Goal: Information Seeking & Learning: Learn about a topic

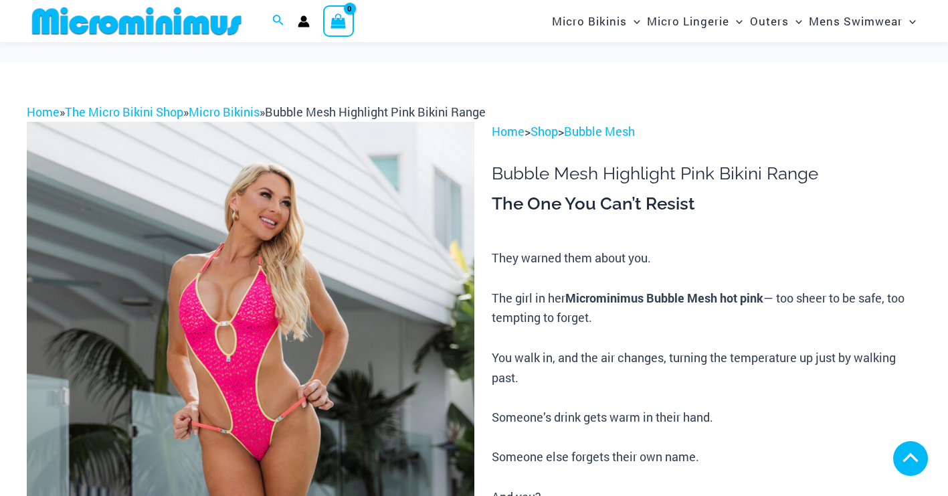
scroll to position [601, 0]
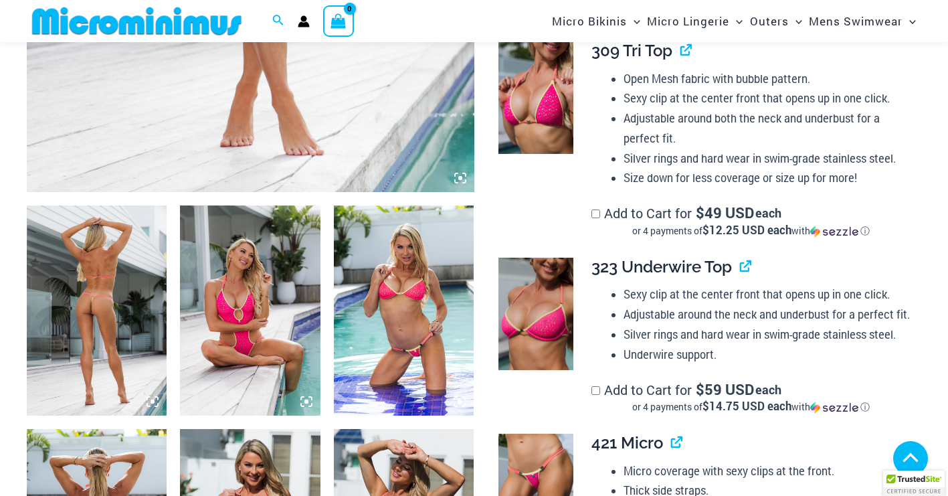
click at [457, 174] on icon at bounding box center [456, 174] width 3 height 3
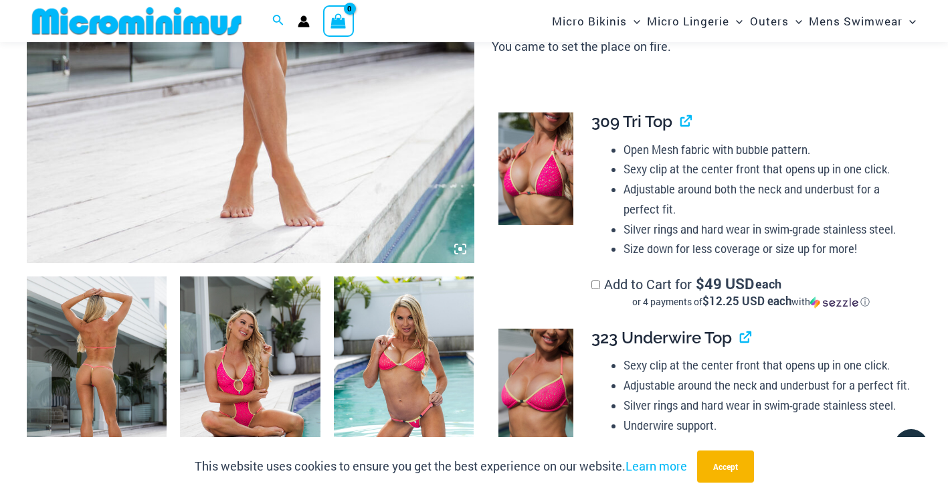
scroll to position [534, 0]
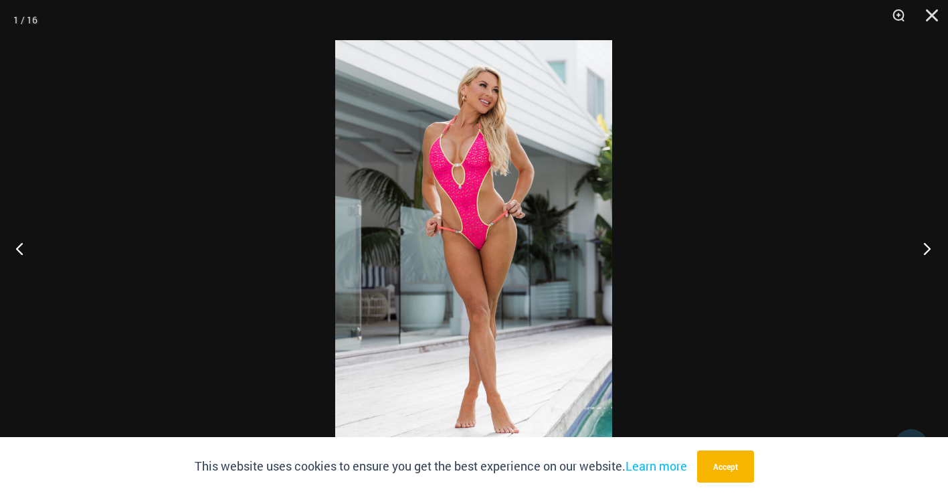
click at [926, 245] on button "Next" at bounding box center [923, 248] width 50 height 67
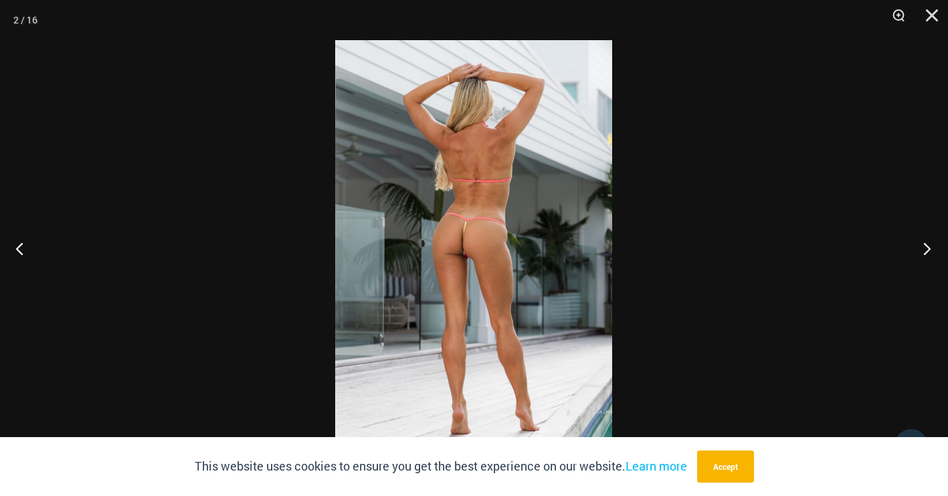
click at [926, 245] on button "Next" at bounding box center [923, 248] width 50 height 67
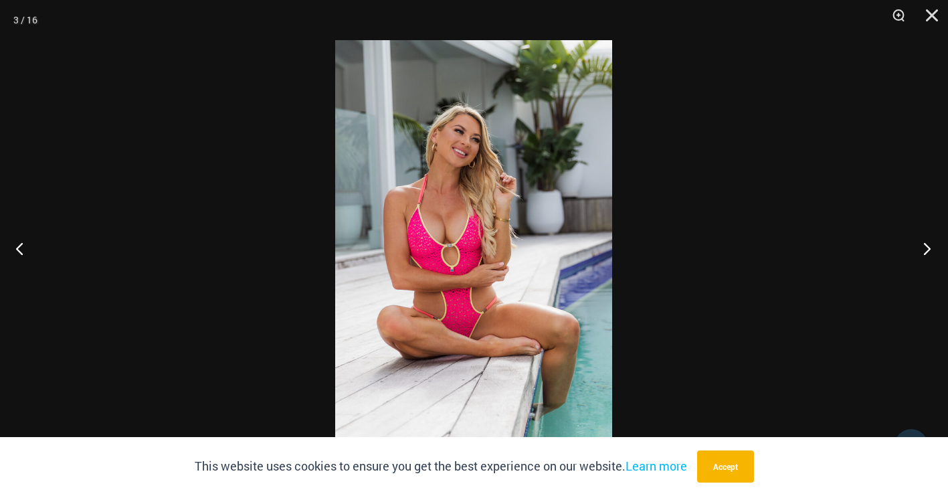
click at [926, 245] on button "Next" at bounding box center [923, 248] width 50 height 67
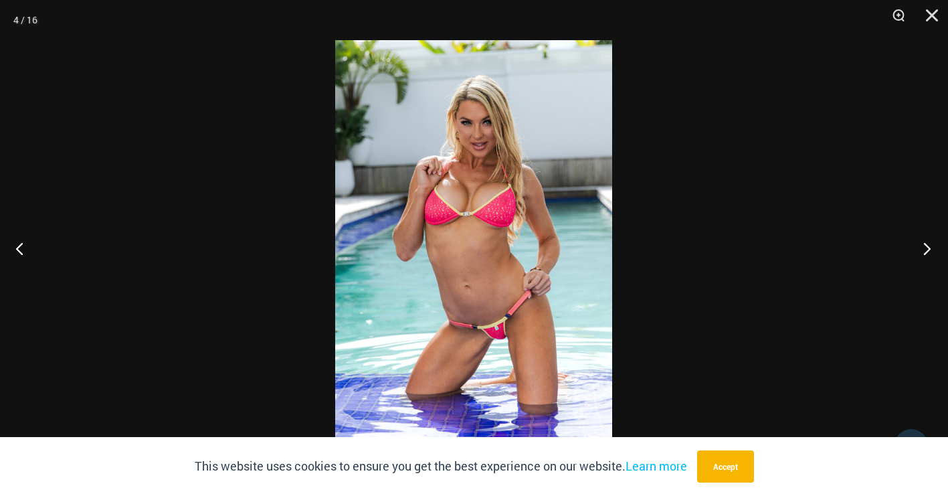
click at [926, 245] on button "Next" at bounding box center [923, 248] width 50 height 67
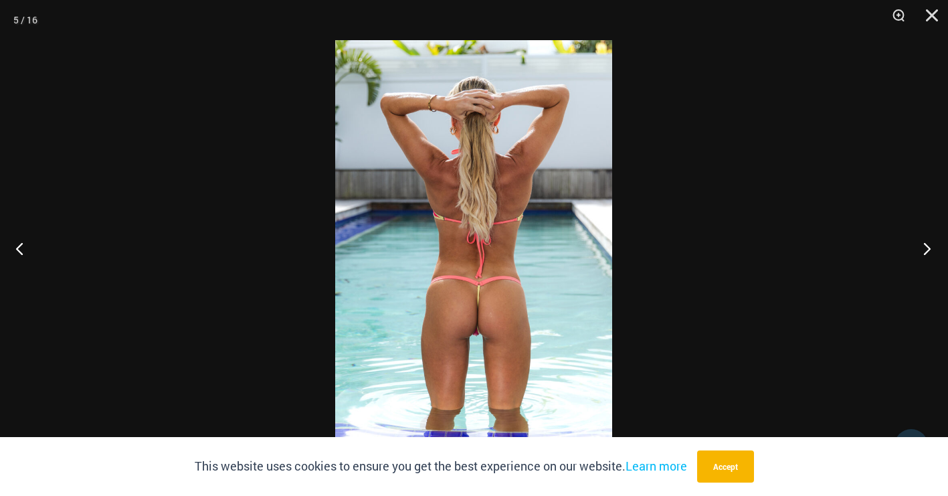
click at [926, 244] on button "Next" at bounding box center [923, 248] width 50 height 67
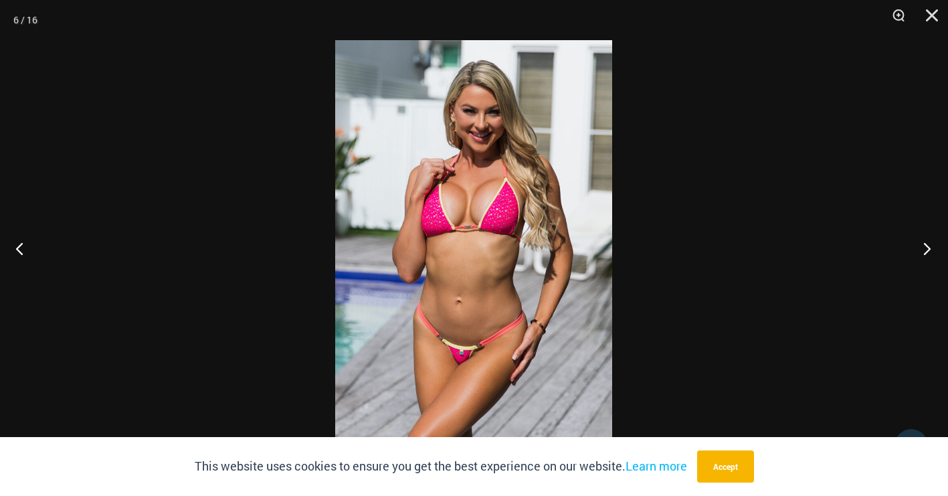
click at [926, 244] on button "Next" at bounding box center [923, 248] width 50 height 67
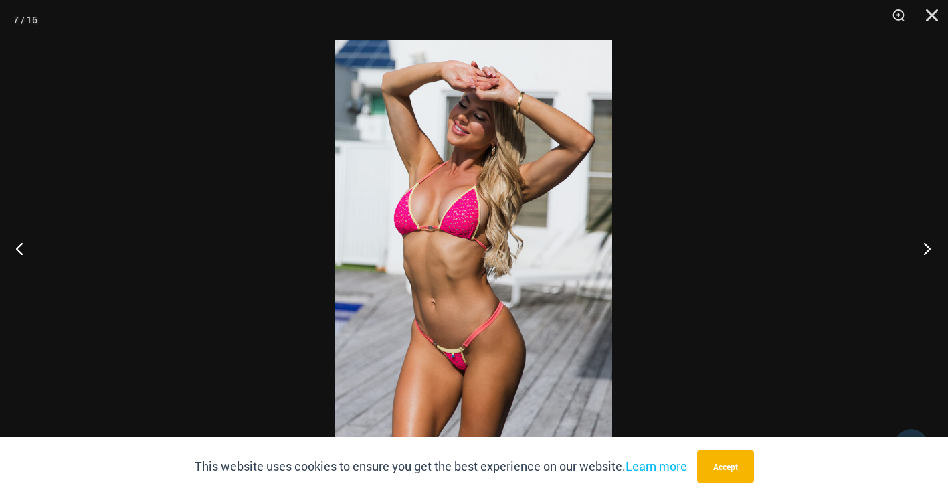
click at [926, 244] on button "Next" at bounding box center [923, 248] width 50 height 67
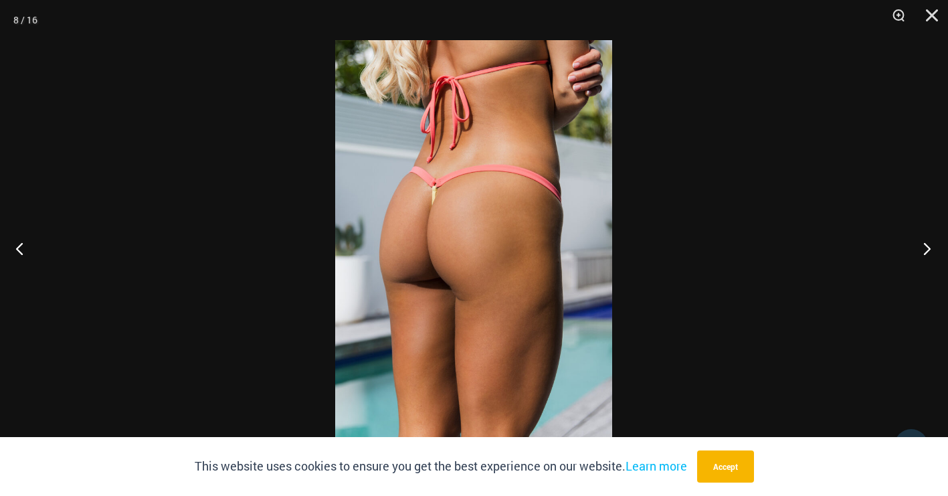
click at [926, 244] on button "Next" at bounding box center [923, 248] width 50 height 67
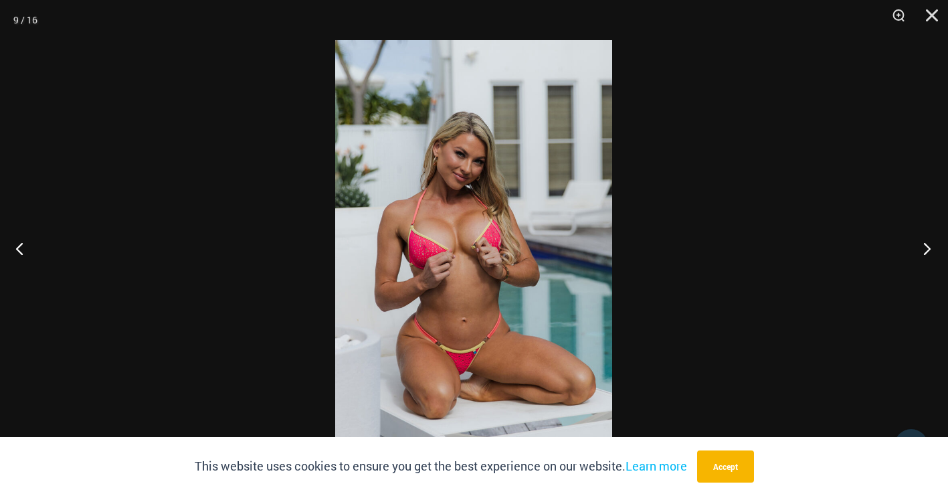
click at [926, 244] on button "Next" at bounding box center [923, 248] width 50 height 67
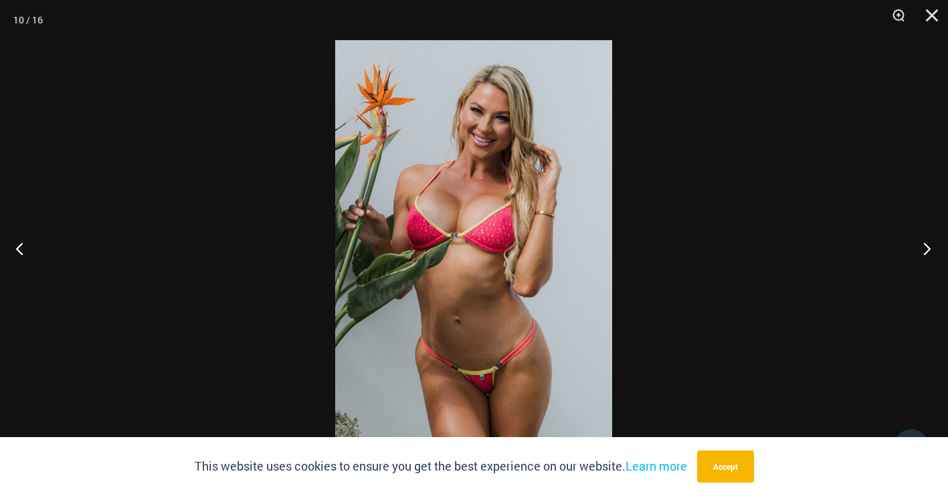
click at [926, 244] on button "Next" at bounding box center [923, 248] width 50 height 67
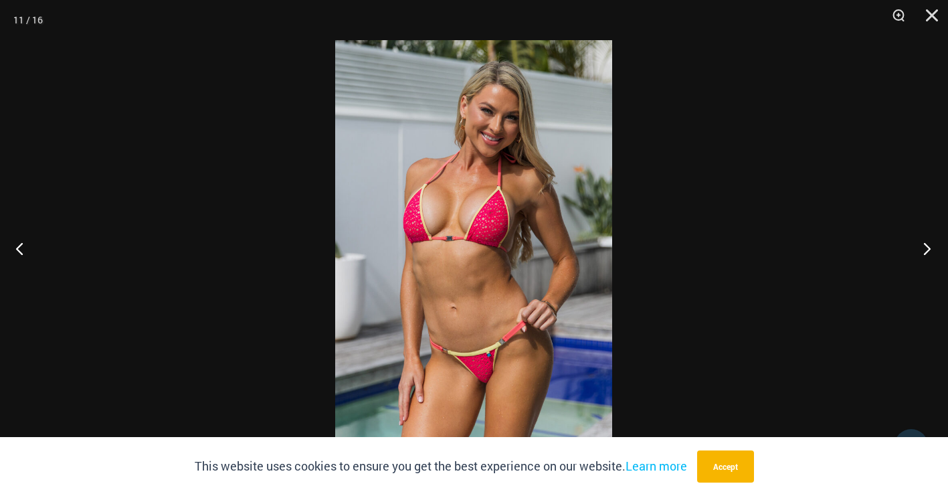
click at [926, 244] on button "Next" at bounding box center [923, 248] width 50 height 67
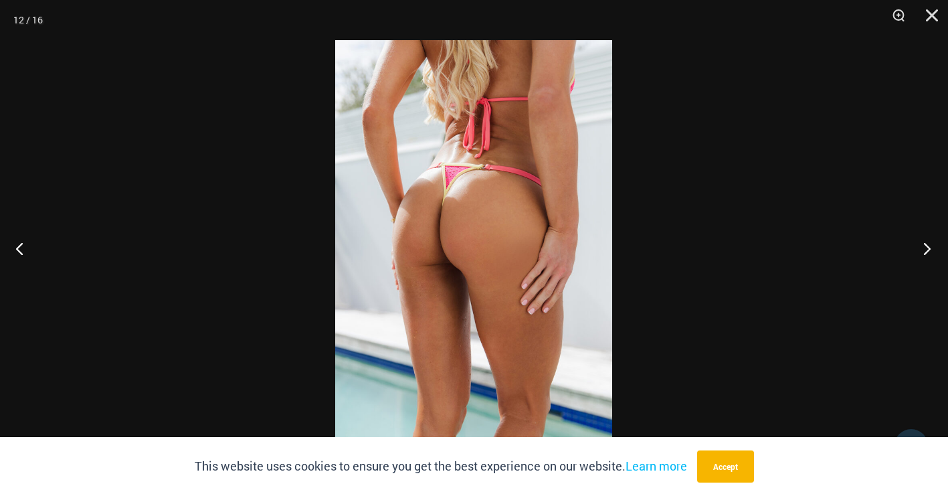
click at [926, 244] on button "Next" at bounding box center [923, 248] width 50 height 67
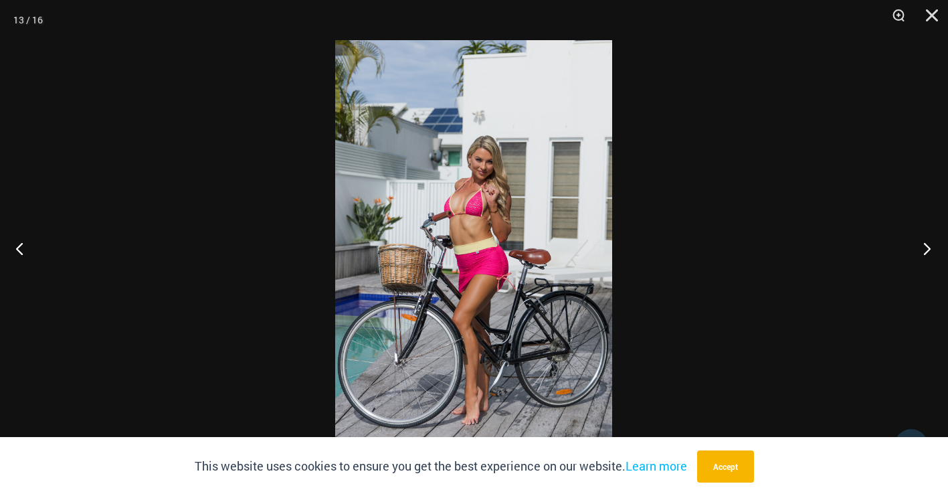
click at [926, 244] on button "Next" at bounding box center [923, 248] width 50 height 67
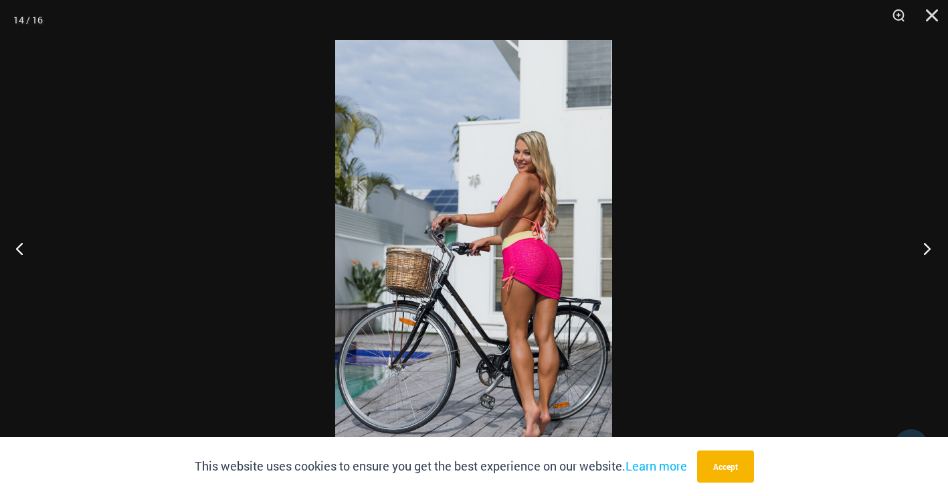
click at [926, 244] on button "Next" at bounding box center [923, 248] width 50 height 67
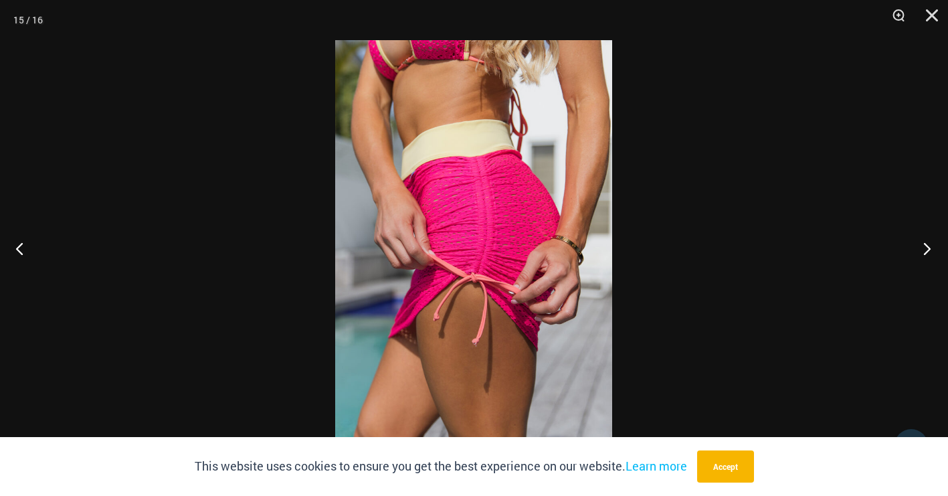
click at [926, 244] on button "Next" at bounding box center [923, 248] width 50 height 67
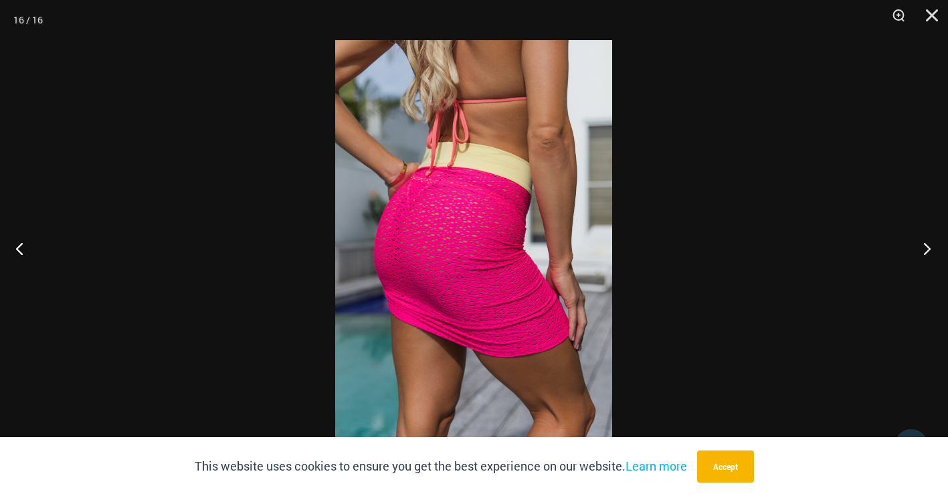
click at [926, 244] on button "Next" at bounding box center [923, 248] width 50 height 67
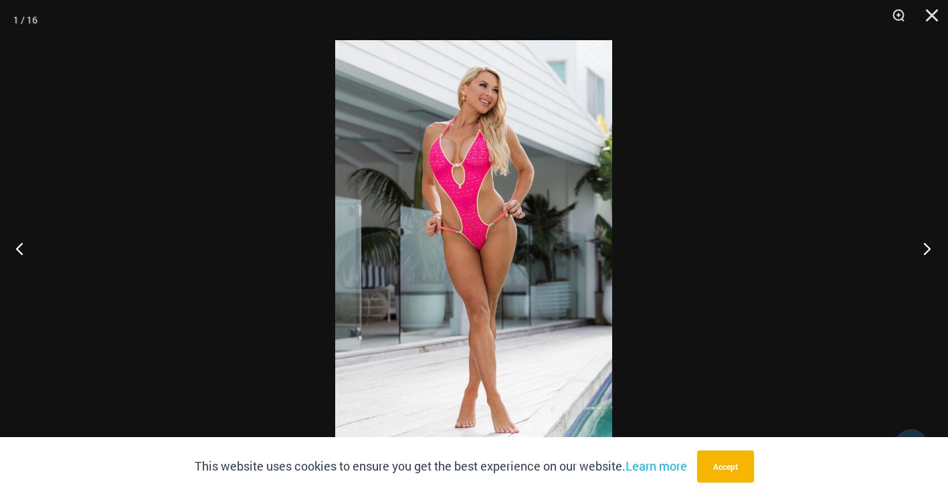
click at [926, 244] on button "Next" at bounding box center [923, 248] width 50 height 67
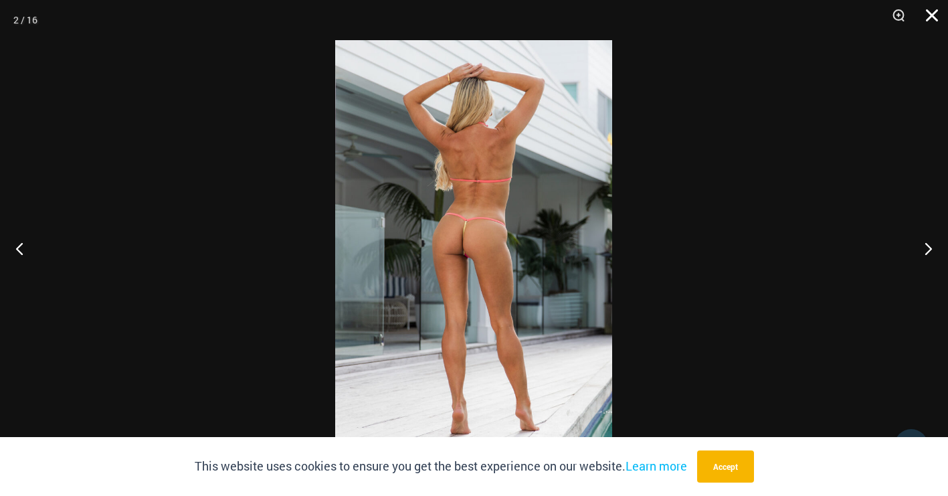
click at [928, 9] on button "Close" at bounding box center [926, 20] width 33 height 40
